Goal: Task Accomplishment & Management: Manage account settings

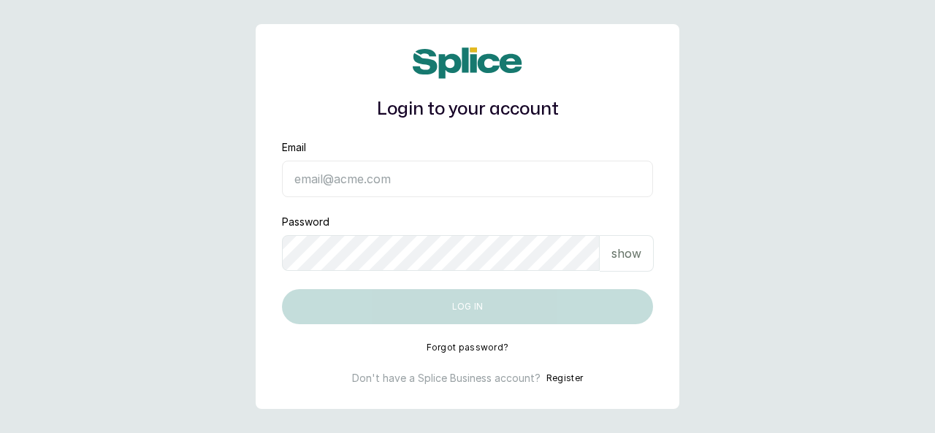
type input "skingenicpro@brownskingirlbsg.com"
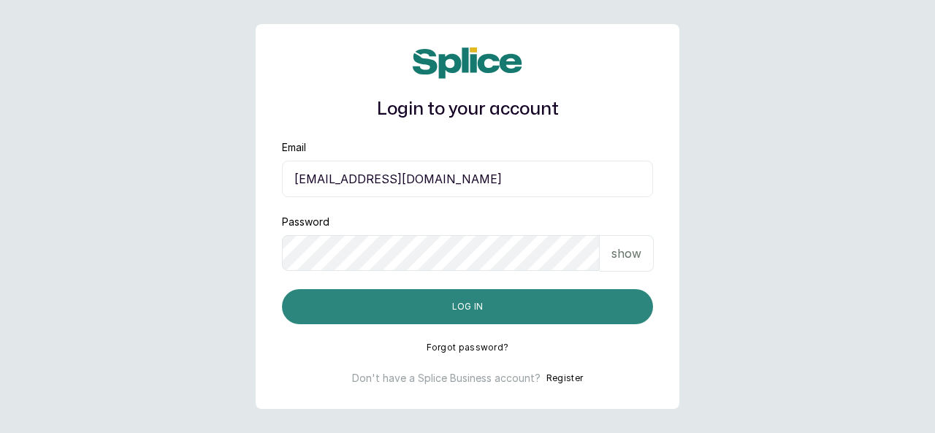
click at [593, 308] on button "Log in" at bounding box center [467, 306] width 371 height 35
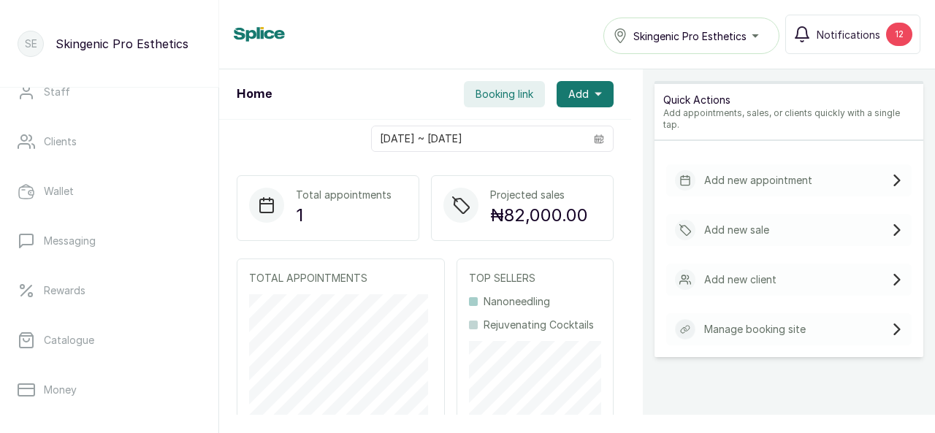
scroll to position [205, 0]
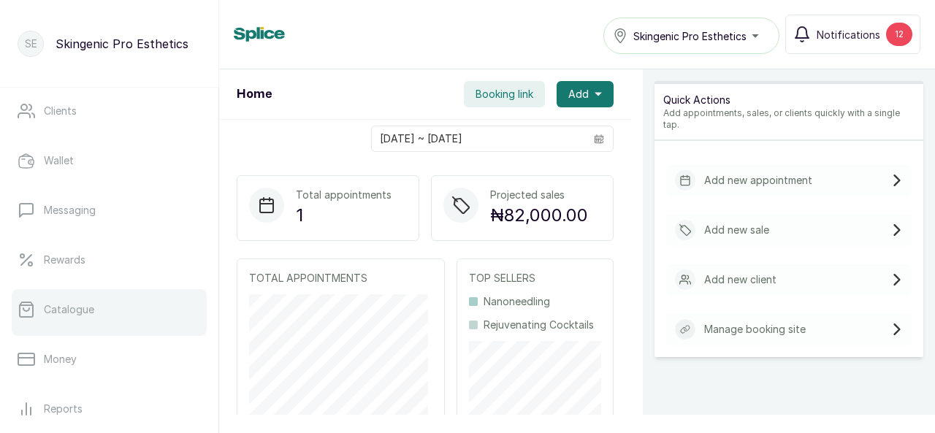
click at [108, 322] on link "Catalogue" at bounding box center [109, 309] width 195 height 41
